Goal: Task Accomplishment & Management: Complete application form

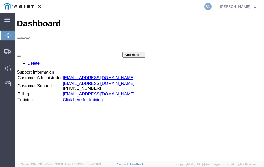
click at [211, 5] on icon at bounding box center [207, 6] width 7 height 7
type input "56707427"
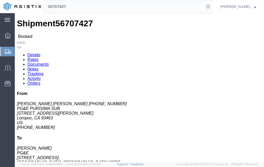
click link "Tracking"
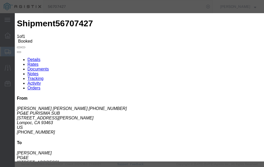
type input "[DATE]"
type input "2:00 PM"
select select "DELIVRED"
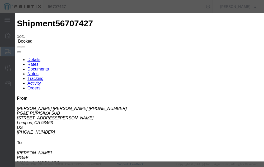
type input "[DATE]"
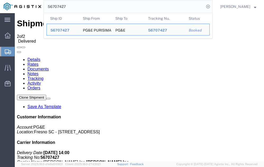
click at [78, 7] on input "56707427" at bounding box center [124, 6] width 160 height 13
click at [78, 6] on input "56707427" at bounding box center [124, 6] width 160 height 13
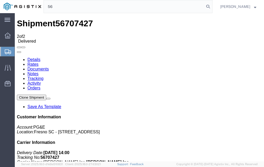
type input "5"
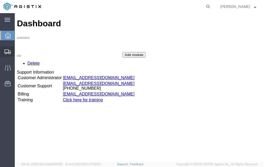
click at [0, 0] on span "Shipment Manager" at bounding box center [0, 0] width 0 height 0
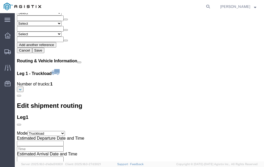
scroll to position [624, 0]
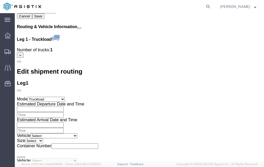
click link "Confirm"
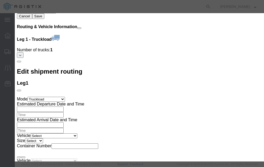
click input "checkbox"
checkbox input "true"
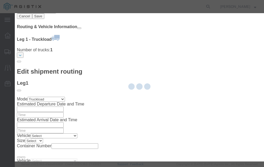
type input "[PERSON_NAME]"
type input "[PHONE_NUMBER]"
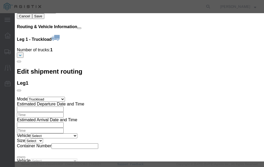
click input "text"
type input "56781567"
click button "Submit"
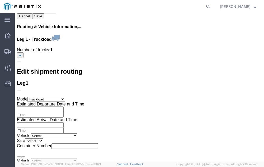
scroll to position [0, 0]
